Goal: Navigation & Orientation: Find specific page/section

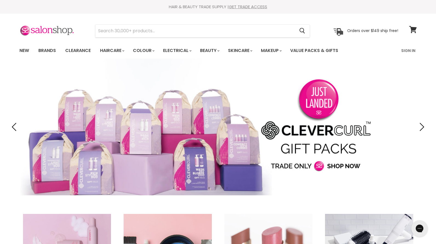
scroll to position [27, 0]
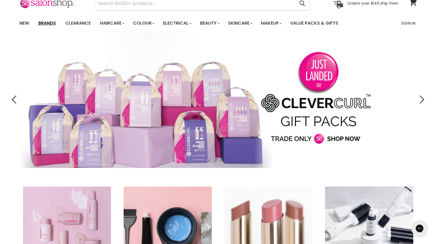
click at [48, 22] on link "Brands" at bounding box center [47, 24] width 26 height 12
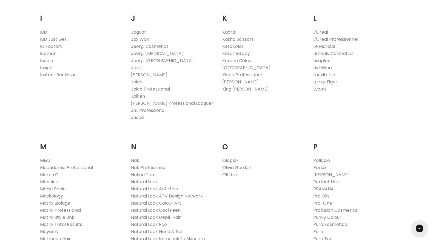
scroll to position [548, 0]
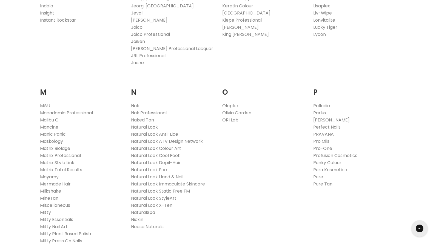
click at [328, 119] on link "Paul Mitchell" at bounding box center [331, 120] width 36 height 6
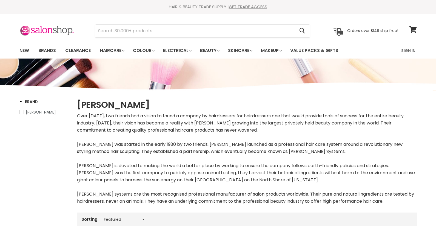
select select "manual"
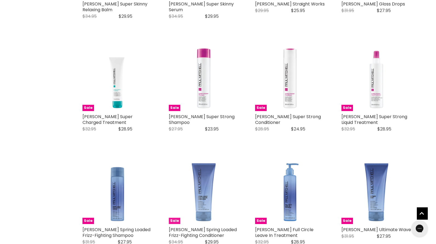
scroll to position [1014, 0]
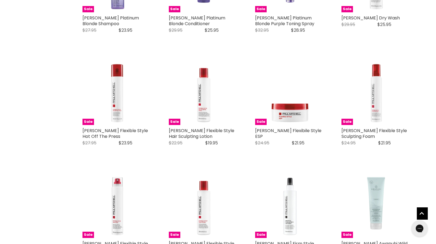
scroll to position [1480, 0]
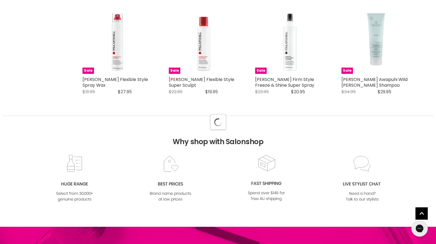
select select "manual"
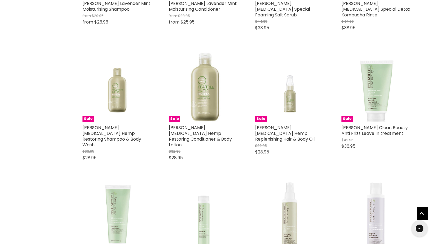
scroll to position [1754, 0]
